Goal: Task Accomplishment & Management: Manage account settings

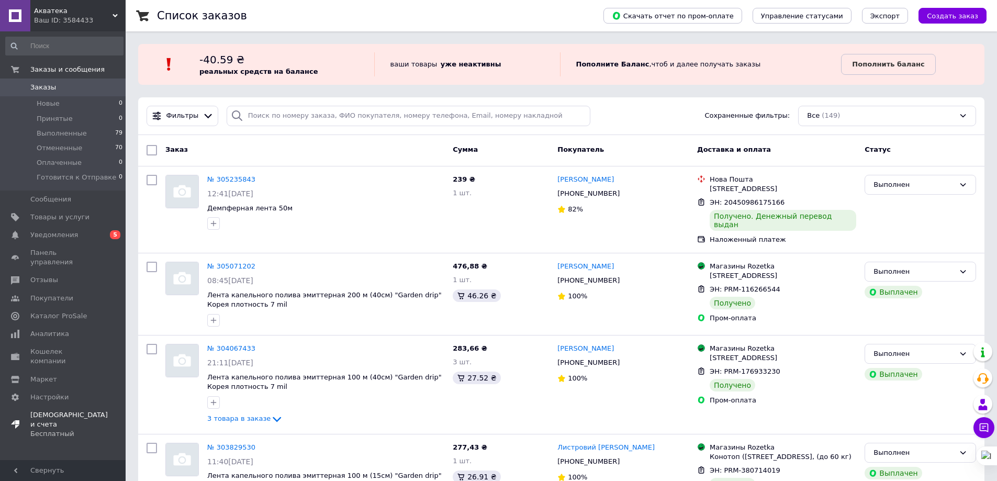
click at [49, 429] on div "Бесплатный" at bounding box center [68, 433] width 77 height 9
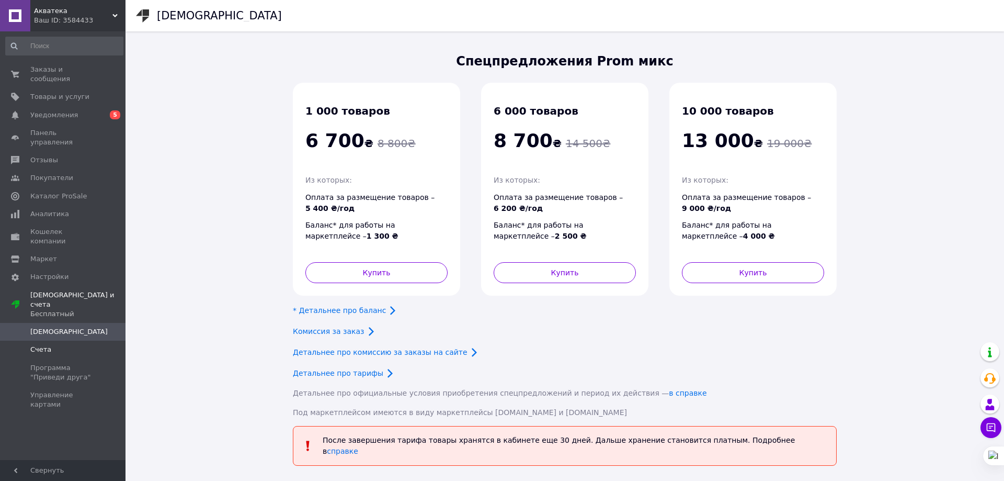
click at [42, 345] on span "Счета" at bounding box center [40, 349] width 21 height 9
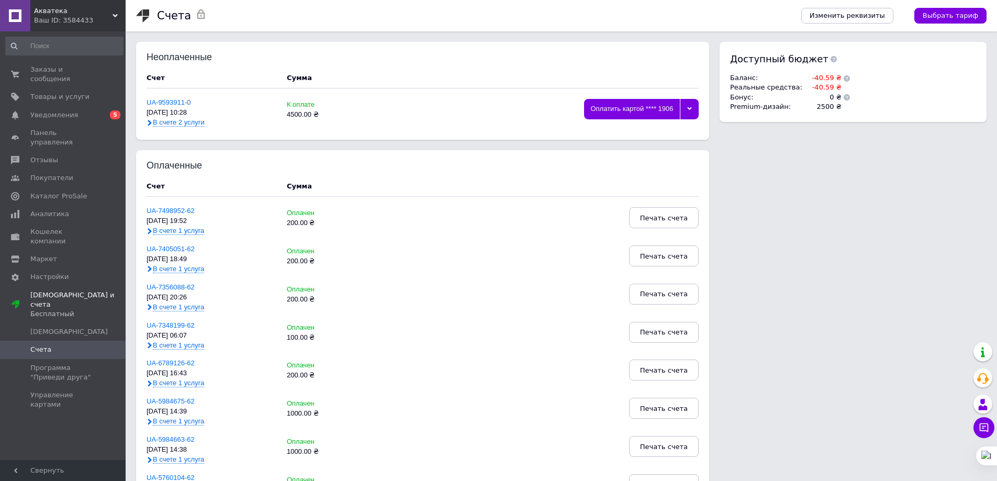
click at [686, 109] on div at bounding box center [689, 109] width 19 height 20
click at [650, 131] on div "Оплатить другой картой" at bounding box center [641, 133] width 103 height 8
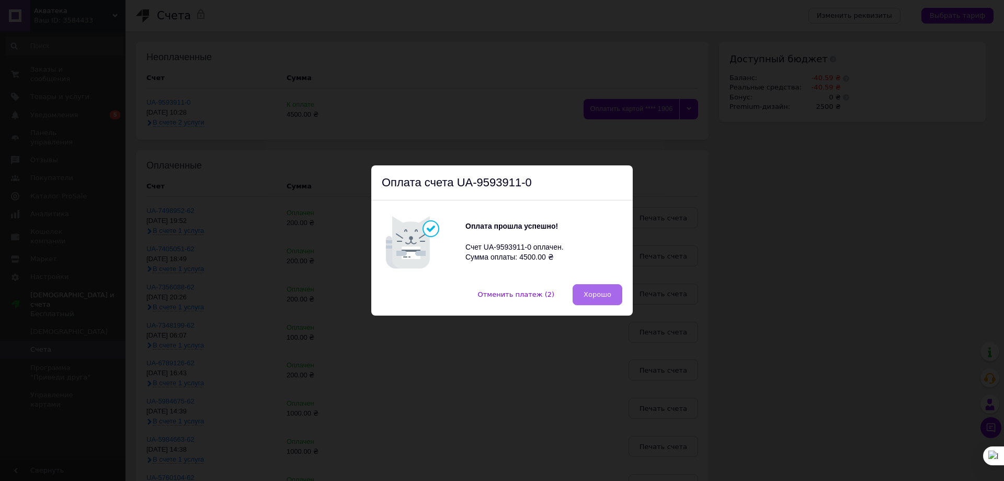
click at [592, 294] on span "Хорошо" at bounding box center [598, 294] width 28 height 8
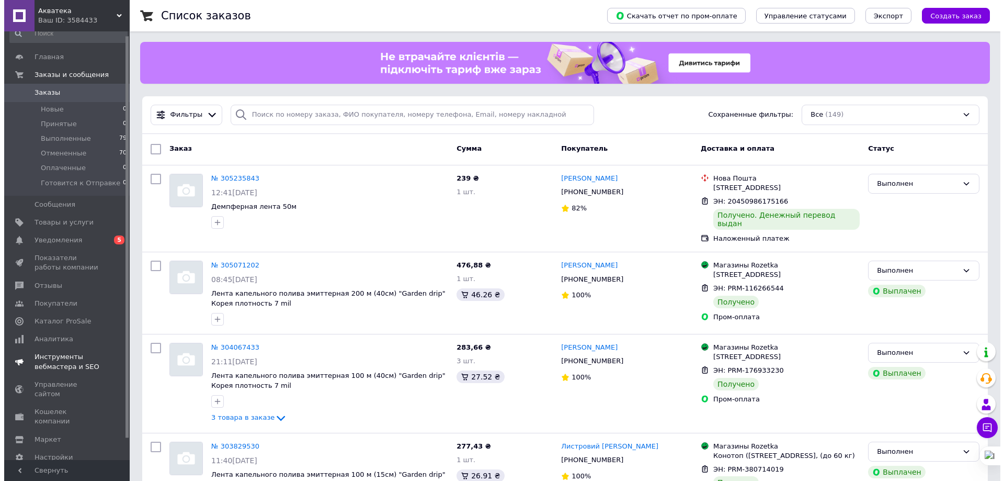
scroll to position [27, 0]
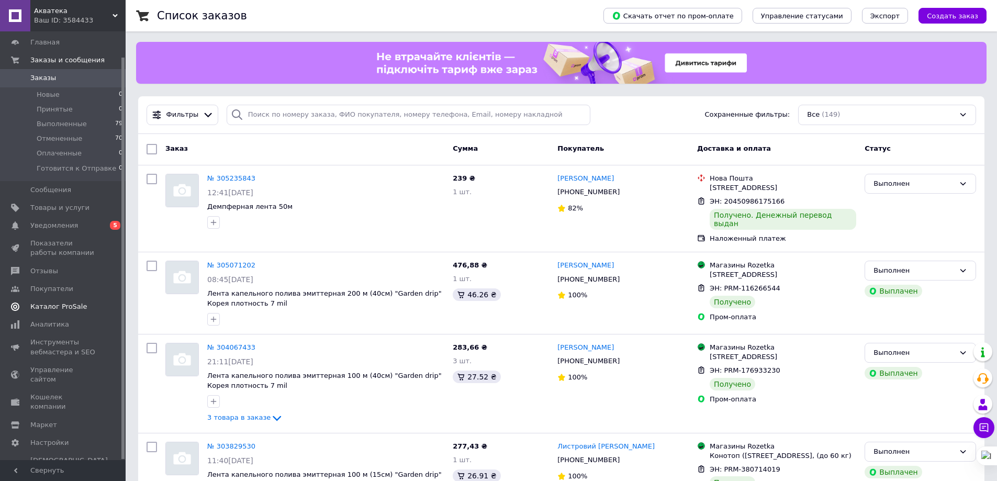
click at [56, 309] on span "Каталог ProSale" at bounding box center [58, 306] width 56 height 9
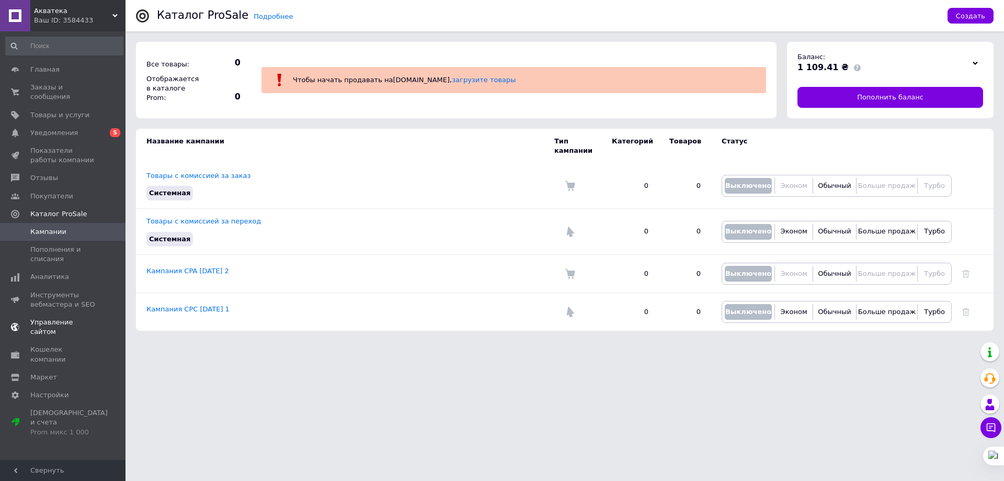
click at [52, 318] on span "Управление сайтом" at bounding box center [63, 327] width 66 height 19
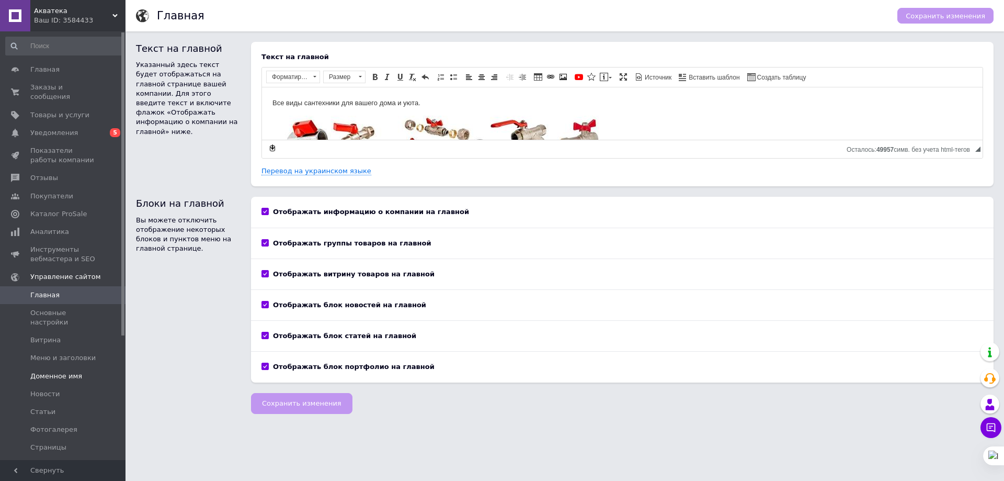
click at [56, 371] on span "Доменное имя" at bounding box center [56, 375] width 52 height 9
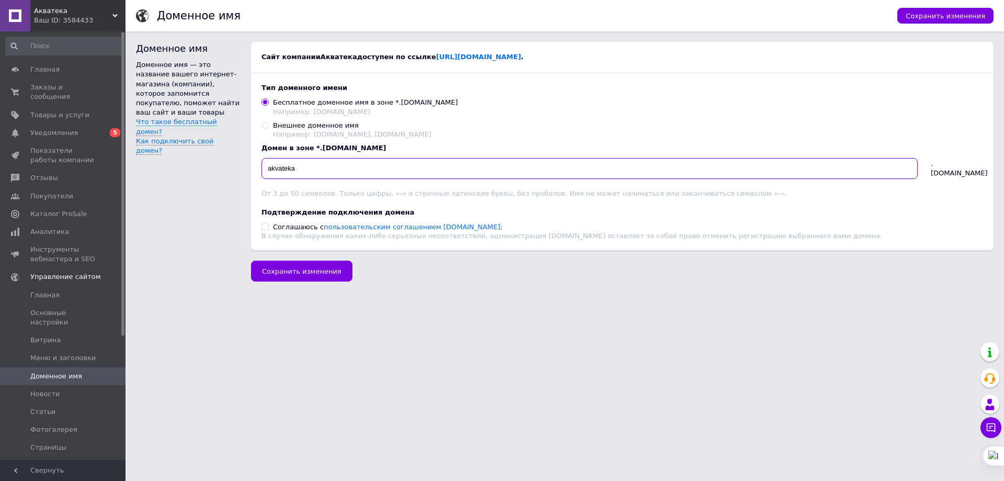
drag, startPoint x: 296, startPoint y: 171, endPoint x: 261, endPoint y: 171, distance: 35.6
click at [261, 171] on div "Тип доменного имени Бесплатное доменное имя в зоне *.prom.ua Например: netbox.p…" at bounding box center [622, 161] width 743 height 177
paste input ".in.ua"
type input "akvateka.in.ua"
click at [933, 17] on span "Сохранить изменения" at bounding box center [946, 16] width 80 height 8
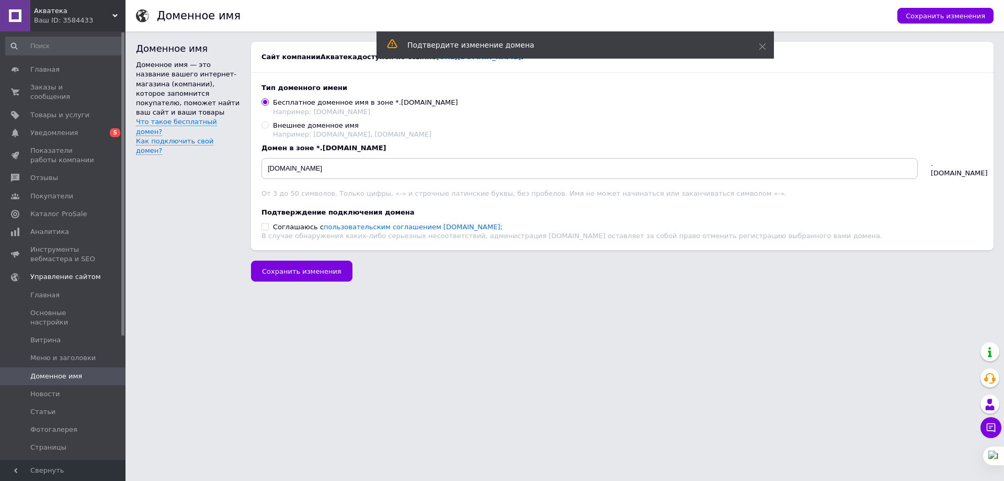
click at [266, 230] on input "Cоглашаюсь c пользовательским соглашением Prom.ua;" at bounding box center [265, 226] width 7 height 7
checkbox input "true"
click at [298, 280] on button "Сохранить изменения" at bounding box center [301, 271] width 101 height 21
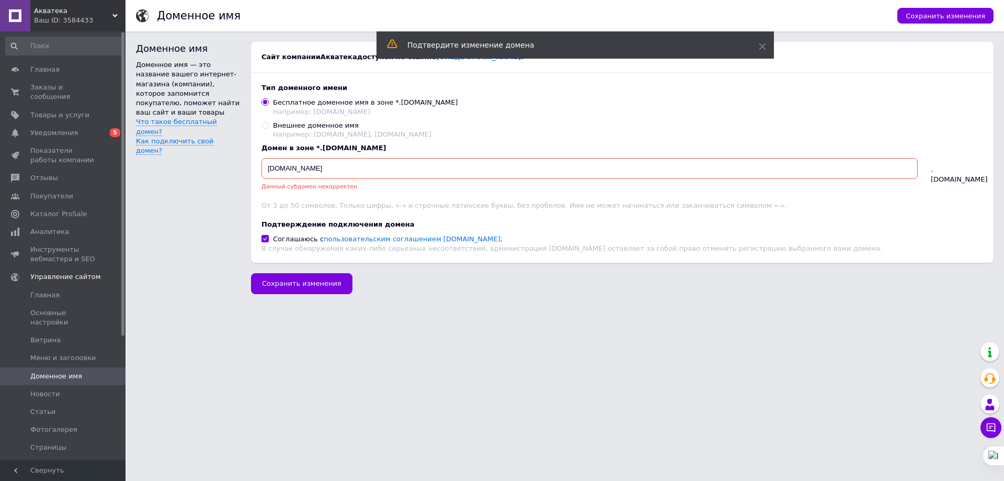
click at [266, 127] on input "Внешнее доменное имя Например: netbox.ua, netbox.com.ua" at bounding box center [265, 124] width 7 height 7
radio input "true"
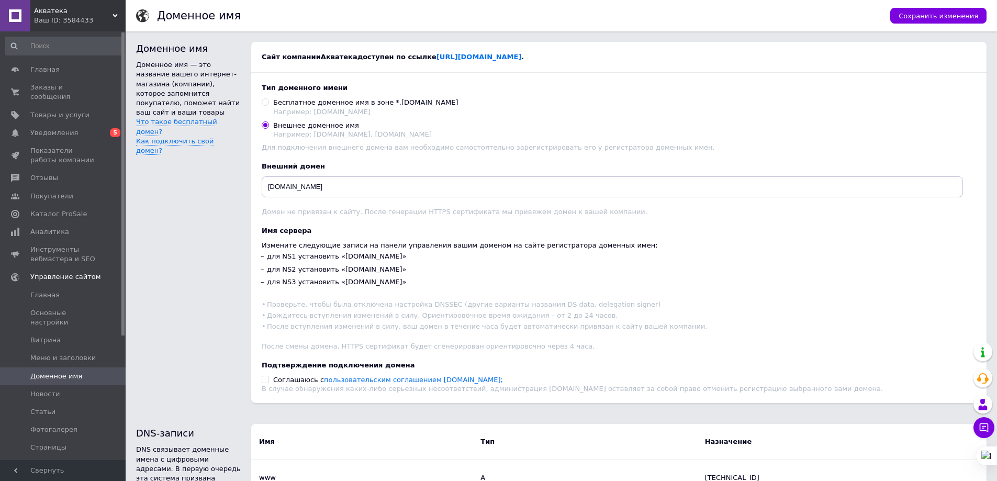
click at [267, 382] on input "Cоглашаюсь c пользовательским соглашением Prom.ua;" at bounding box center [265, 379] width 7 height 7
checkbox input "true"
click at [913, 18] on span "Сохранить изменения" at bounding box center [938, 16] width 80 height 8
